Goal: Contribute content

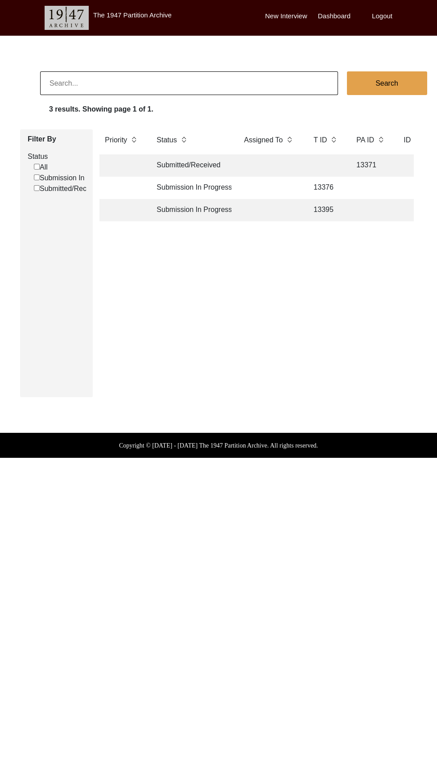
click at [332, 209] on td "13395" at bounding box center [326, 210] width 36 height 22
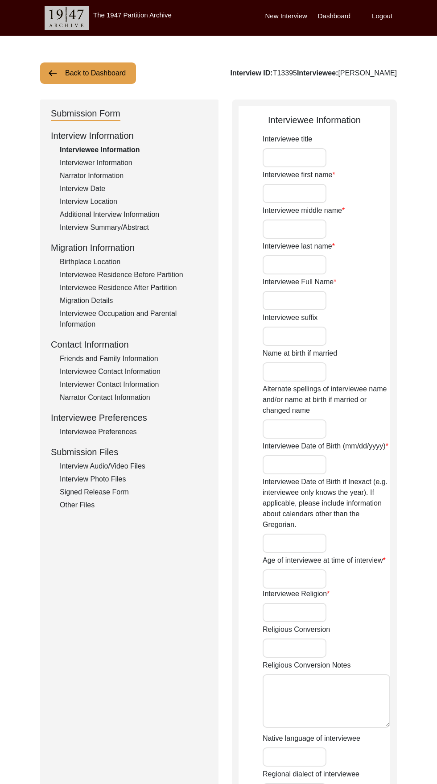
type input "Sudarshan"
type input "[PERSON_NAME]"
type input "[DATE]"
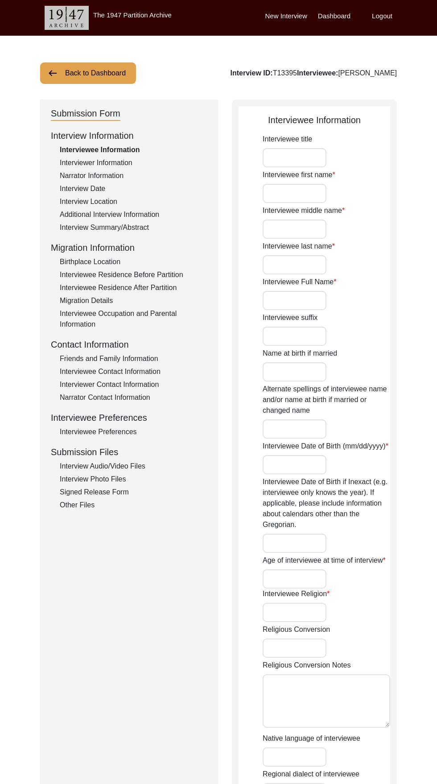
type input "83"
type input "[DEMOGRAPHIC_DATA]"
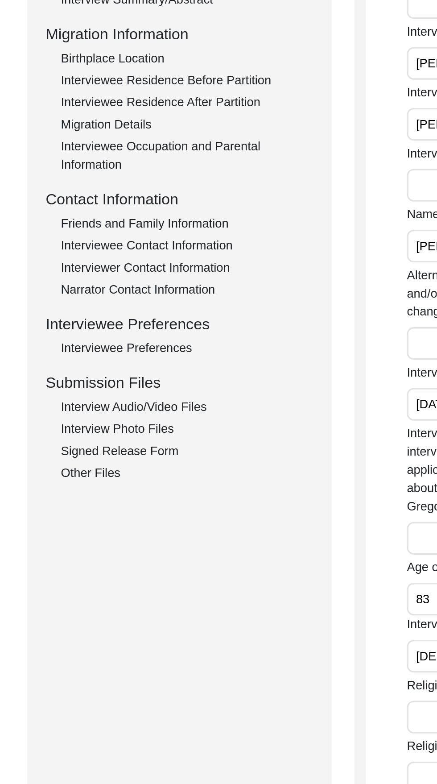
scroll to position [2, 0]
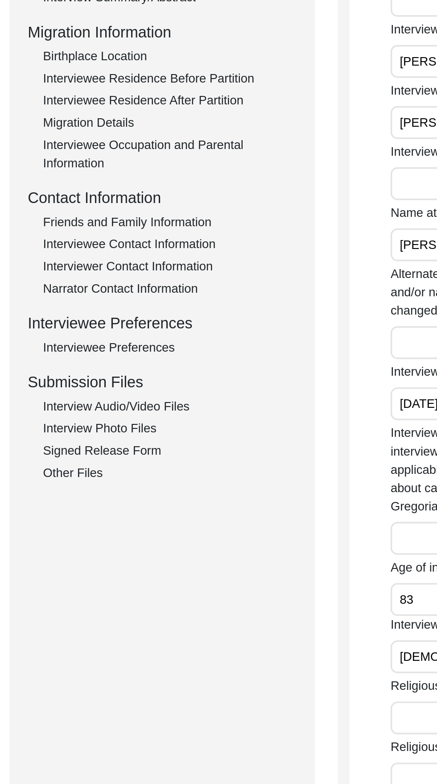
click at [136, 466] on div "Interview Audio/Video Files" at bounding box center [134, 464] width 148 height 11
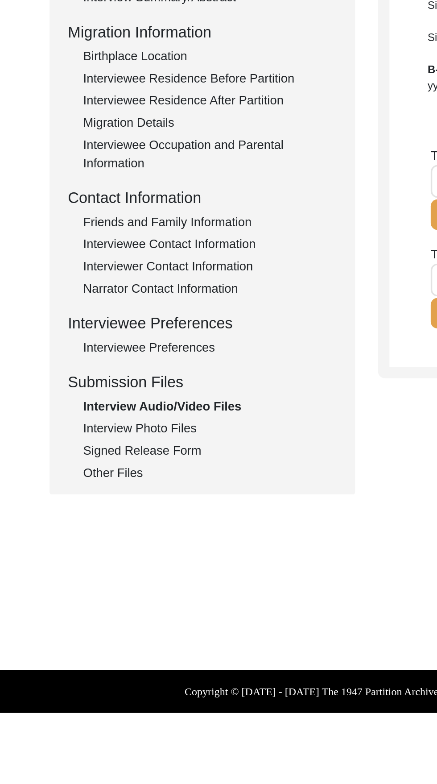
click at [132, 429] on div "Interviewee Preferences" at bounding box center [134, 431] width 148 height 11
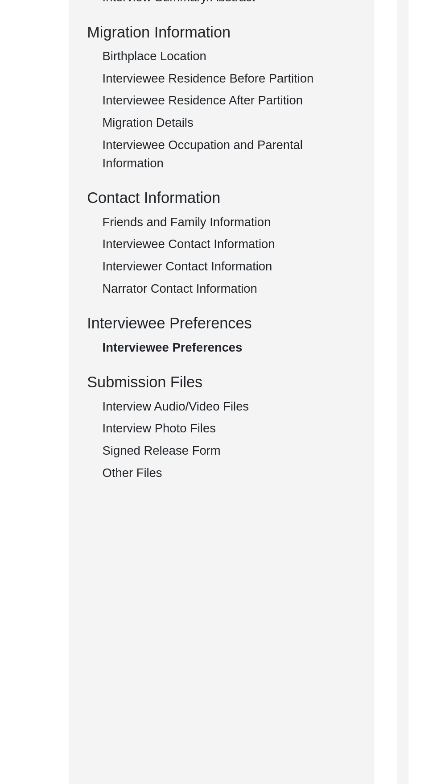
click at [132, 469] on div "Interview Audio/Video Files" at bounding box center [134, 466] width 148 height 11
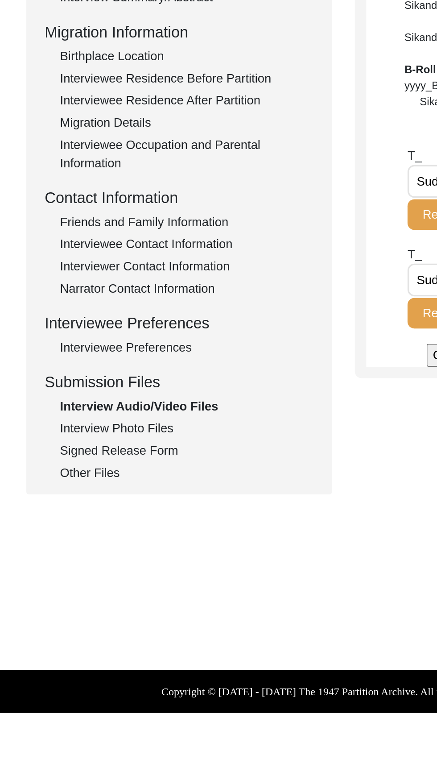
click at [124, 482] on div "Interview Photo Files" at bounding box center [134, 479] width 148 height 11
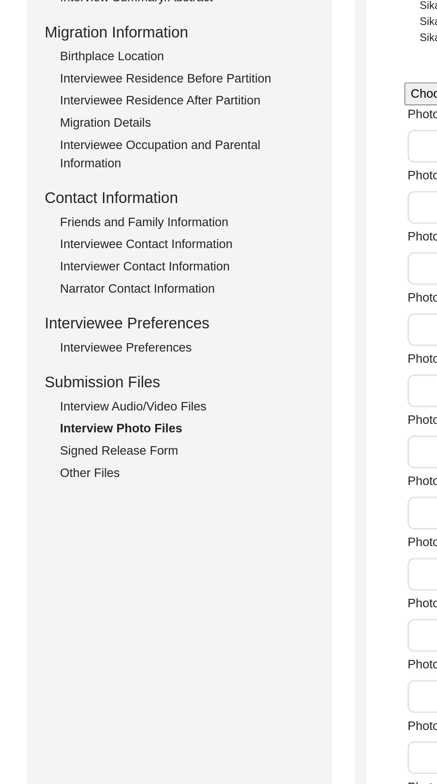
click at [149, 359] on div "Friends and Family Information" at bounding box center [134, 358] width 148 height 11
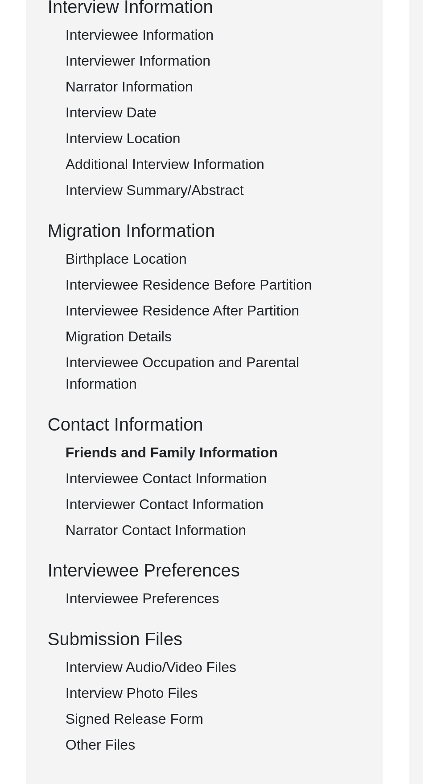
click at [143, 230] on div "Interview Summary/Abstract" at bounding box center [134, 227] width 148 height 11
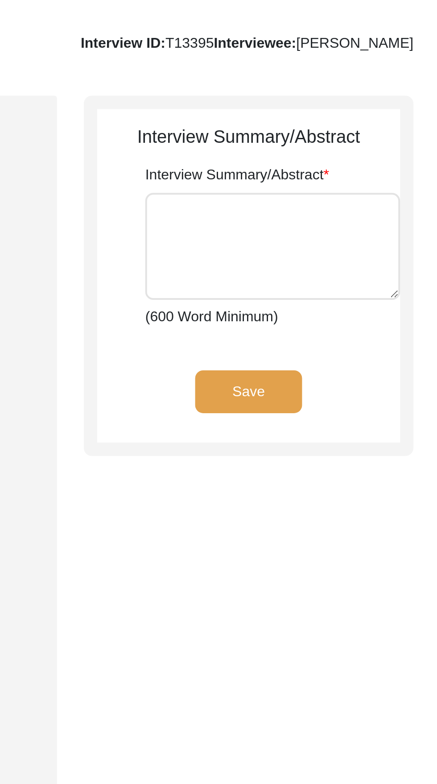
click at [327, 179] on textarea "Interview Summary/Abstract" at bounding box center [327, 175] width 128 height 54
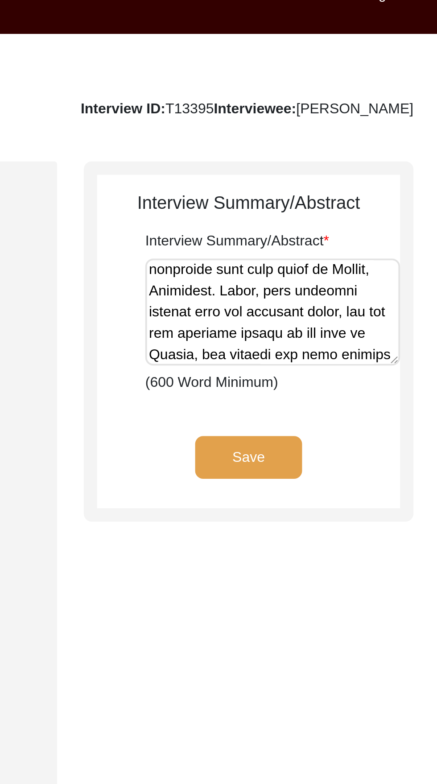
scroll to position [730, 0]
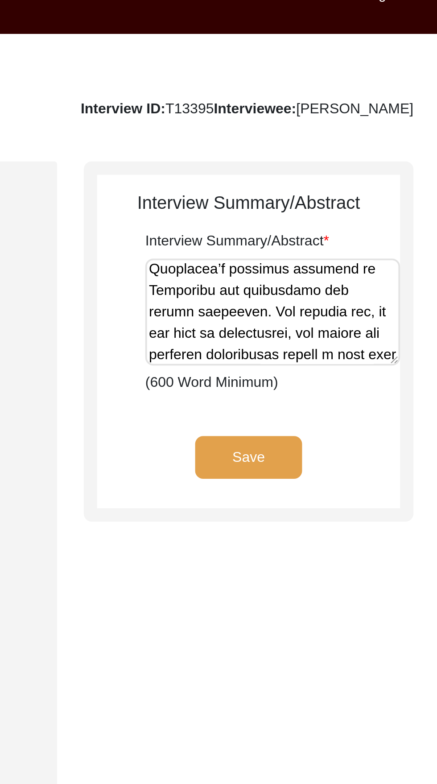
type textarea "Lor. Ipsumdolo Sitame, cons Adipiscin Elitsedd, eiu temp inci utlab etd magn al…"
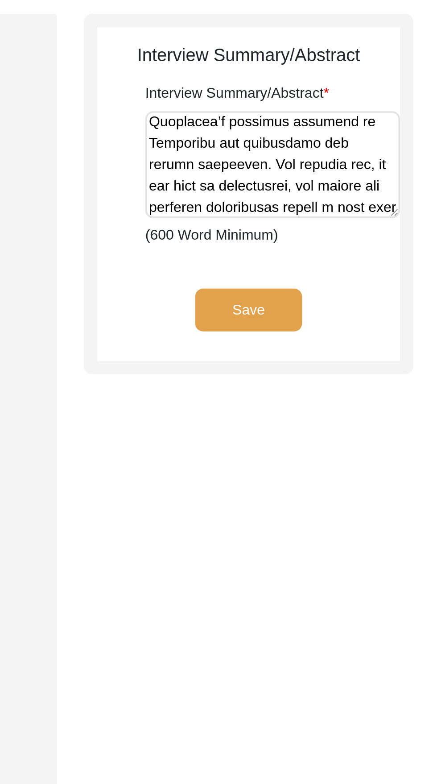
click at [322, 256] on button "Save" at bounding box center [315, 247] width 54 height 21
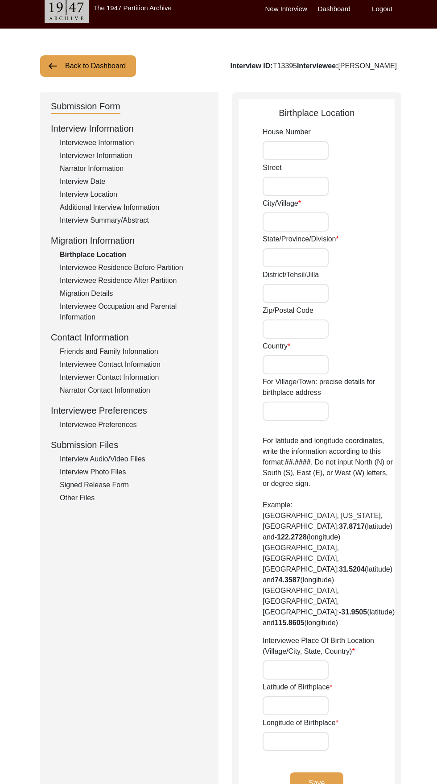
scroll to position [54, 0]
